Goal: Information Seeking & Learning: Learn about a topic

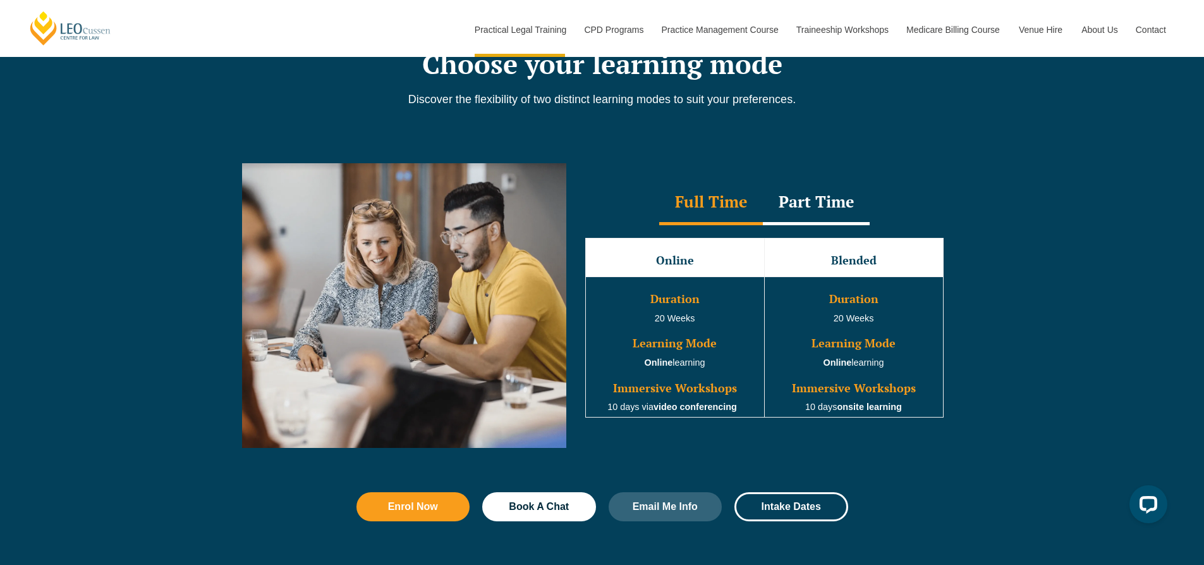
scroll to position [1264, 0]
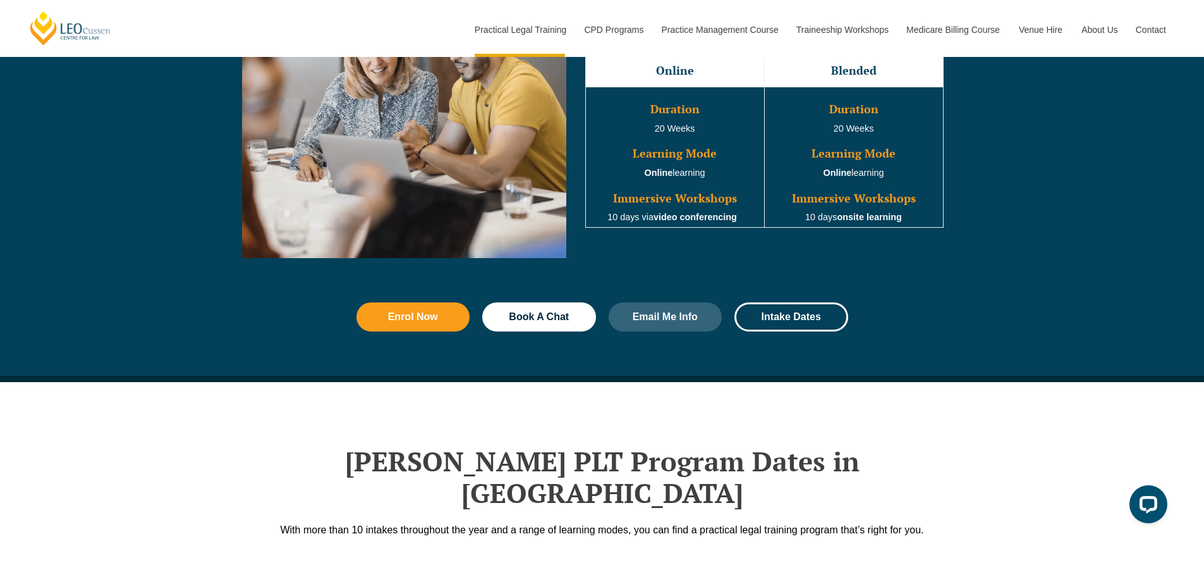
click at [777, 303] on div "Enrol Now Book A Chat Email Me Info Intake Dates" at bounding box center [602, 317] width 505 height 42
click at [780, 317] on span "Intake Dates" at bounding box center [791, 317] width 59 height 10
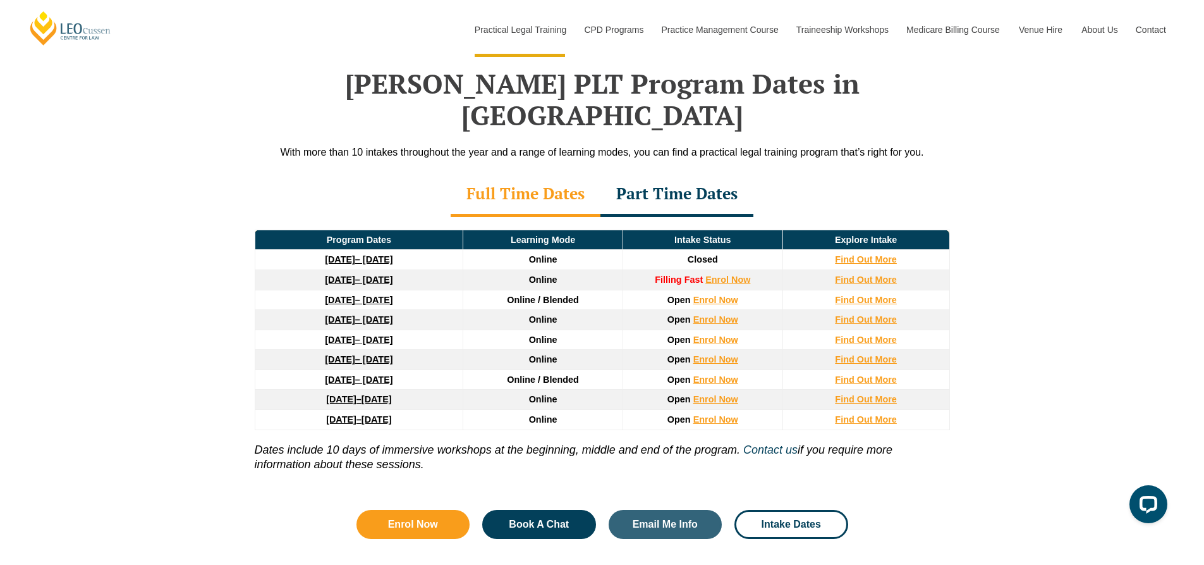
scroll to position [1650, 0]
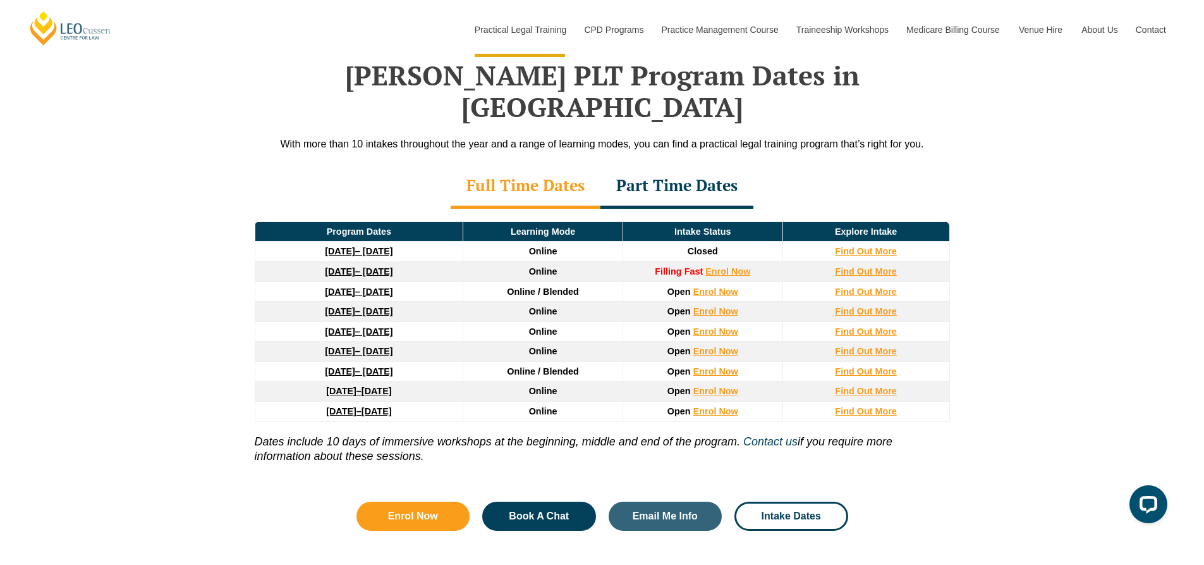
drag, startPoint x: 279, startPoint y: 242, endPoint x: 467, endPoint y: 253, distance: 188.1
click at [434, 261] on td "8 December 2025 – 8 May 2026" at bounding box center [359, 271] width 209 height 20
click at [532, 281] on td "Online / Blended" at bounding box center [543, 291] width 160 height 20
click at [678, 164] on div "Part Time Dates" at bounding box center [677, 186] width 153 height 44
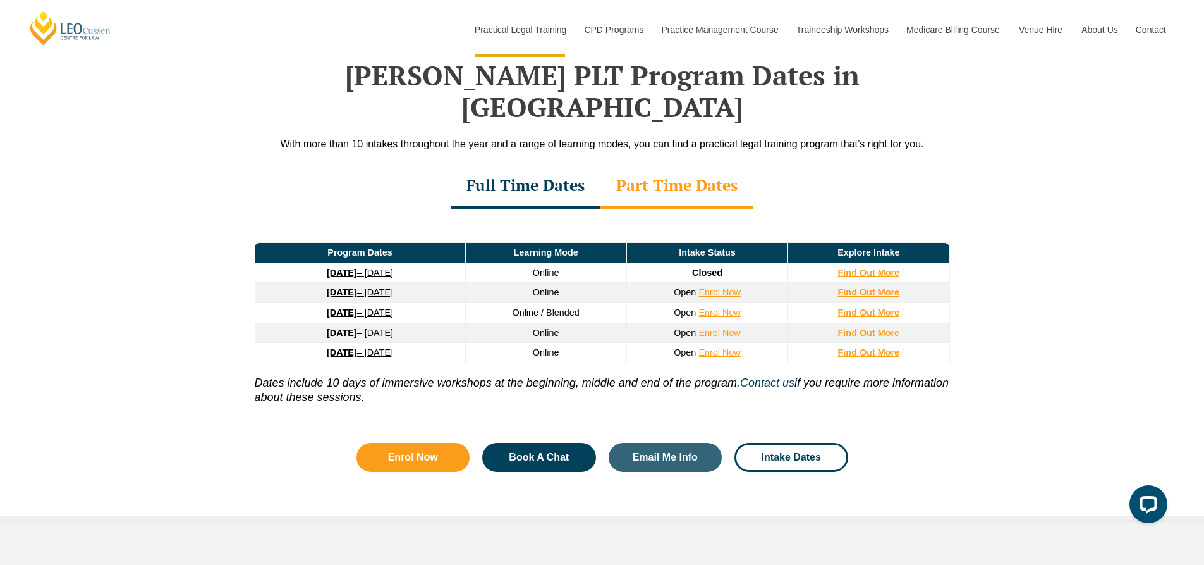
click at [538, 164] on div "Full Time Dates" at bounding box center [526, 186] width 150 height 44
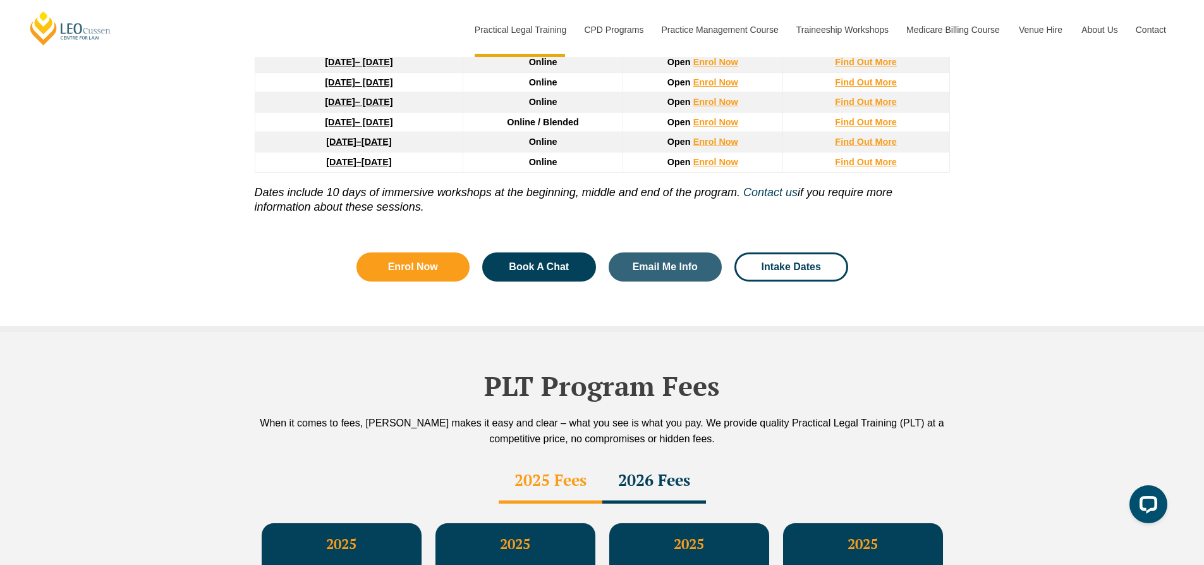
scroll to position [1713, 0]
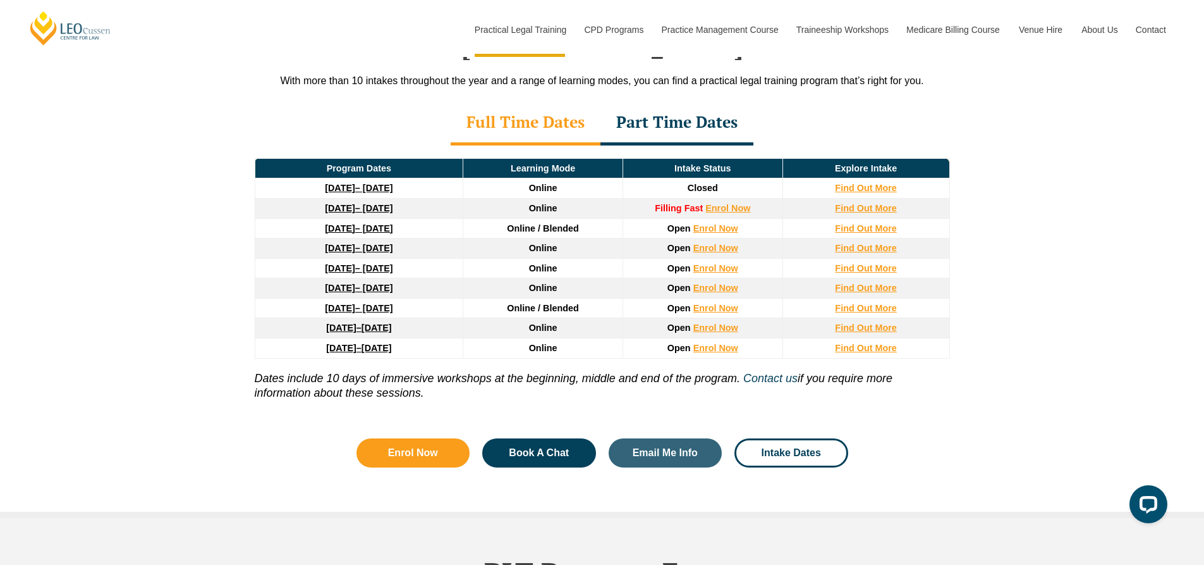
click at [646, 101] on div "Part Time Dates" at bounding box center [677, 123] width 153 height 44
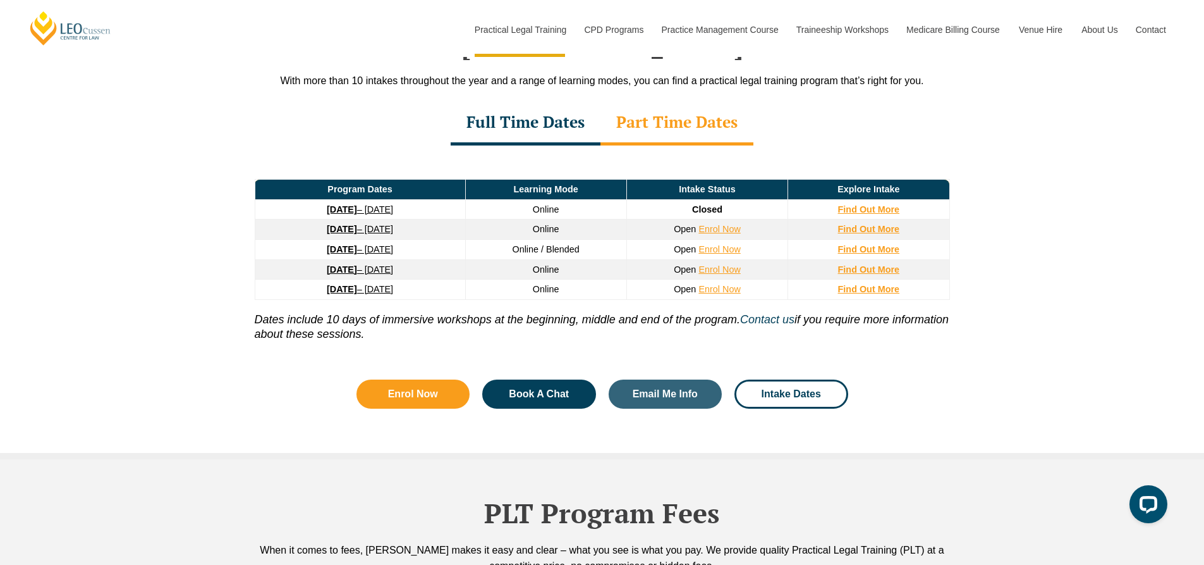
click at [494, 101] on div "Full Time Dates" at bounding box center [526, 123] width 150 height 44
